Goal: Find specific page/section: Find specific page/section

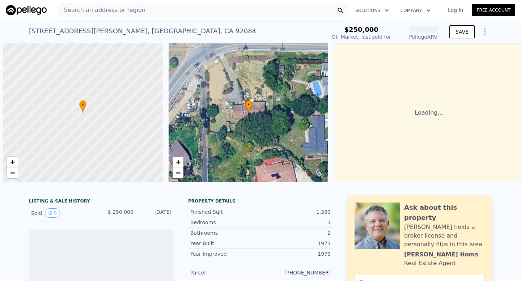
scroll to position [0, 3]
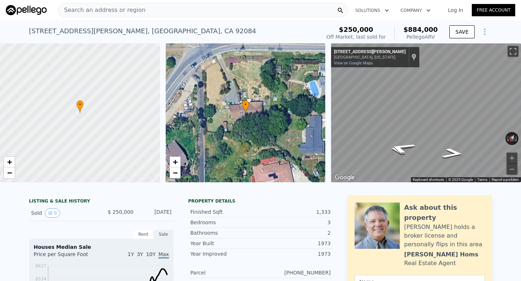
click at [186, 9] on div "Search an address or region" at bounding box center [203, 10] width 290 height 14
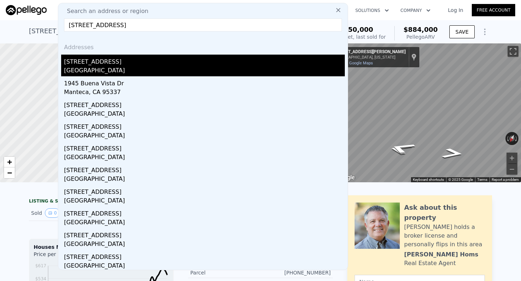
type input "[STREET_ADDRESS]"
click at [158, 67] on div "[GEOGRAPHIC_DATA]" at bounding box center [204, 71] width 281 height 10
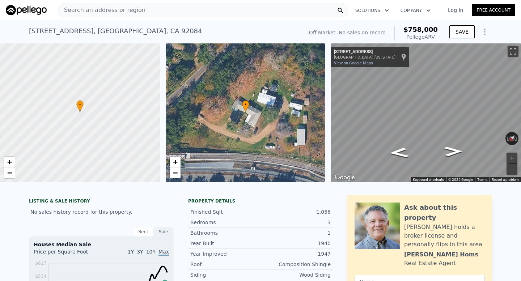
click at [180, 13] on div "Search an address or region" at bounding box center [203, 10] width 290 height 14
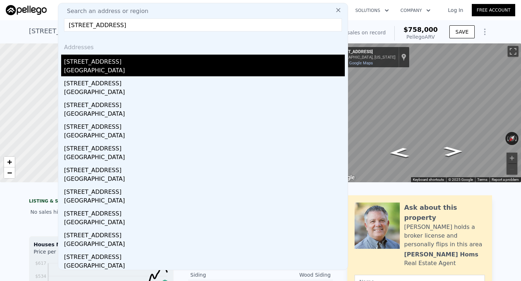
type input "[STREET_ADDRESS]"
click at [163, 58] on div "[STREET_ADDRESS]" at bounding box center [204, 61] width 281 height 12
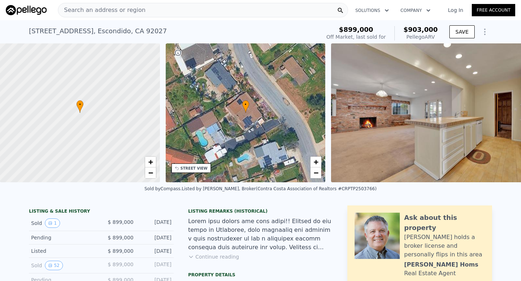
click at [167, 4] on div "Search an address or region" at bounding box center [203, 10] width 290 height 14
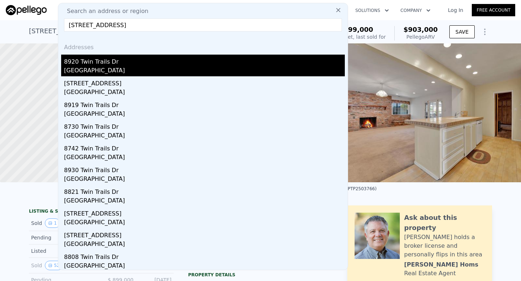
type input "[STREET_ADDRESS]"
click at [152, 69] on div "[GEOGRAPHIC_DATA]" at bounding box center [204, 71] width 281 height 10
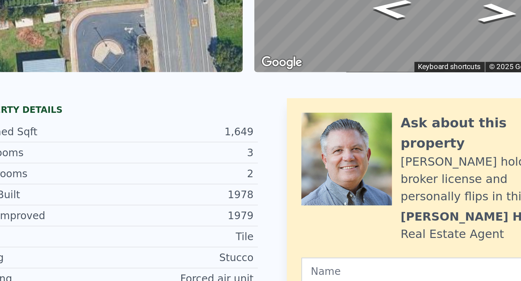
scroll to position [86, 0]
